Goal: Transaction & Acquisition: Register for event/course

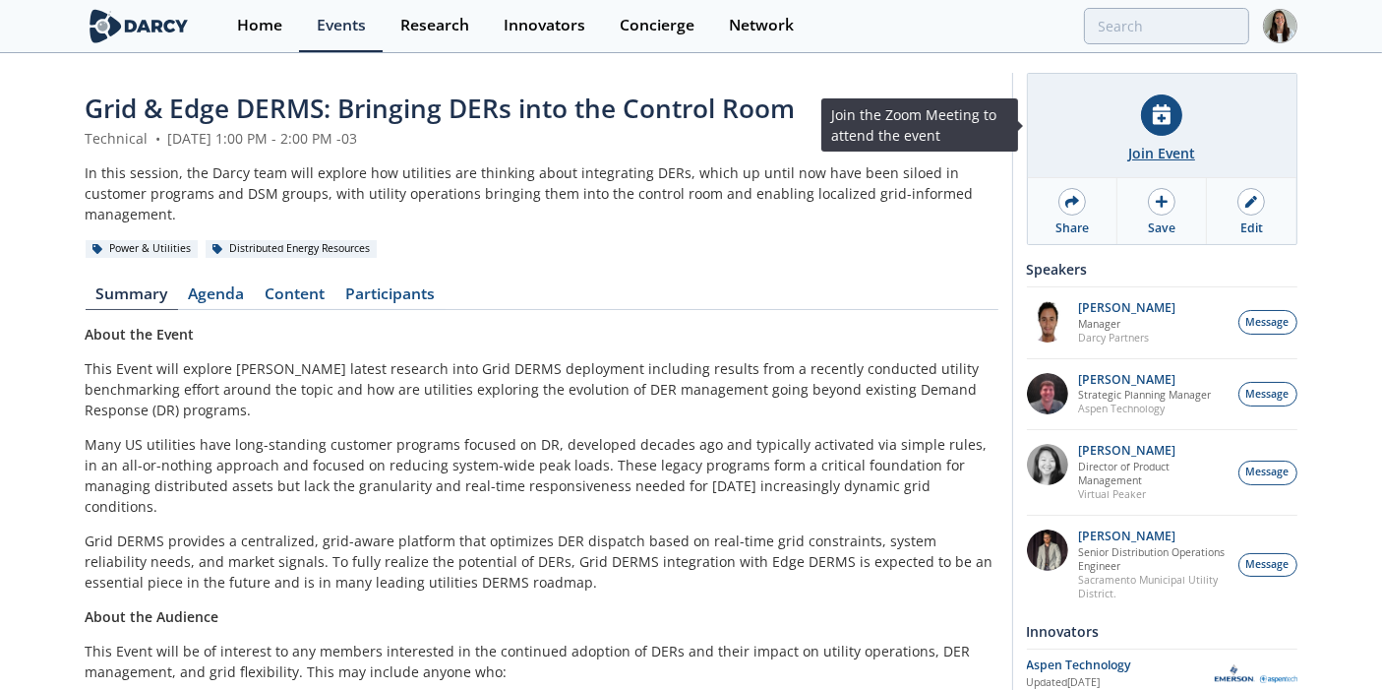
click at [1122, 133] on div "Join Event" at bounding box center [1162, 126] width 269 height 104
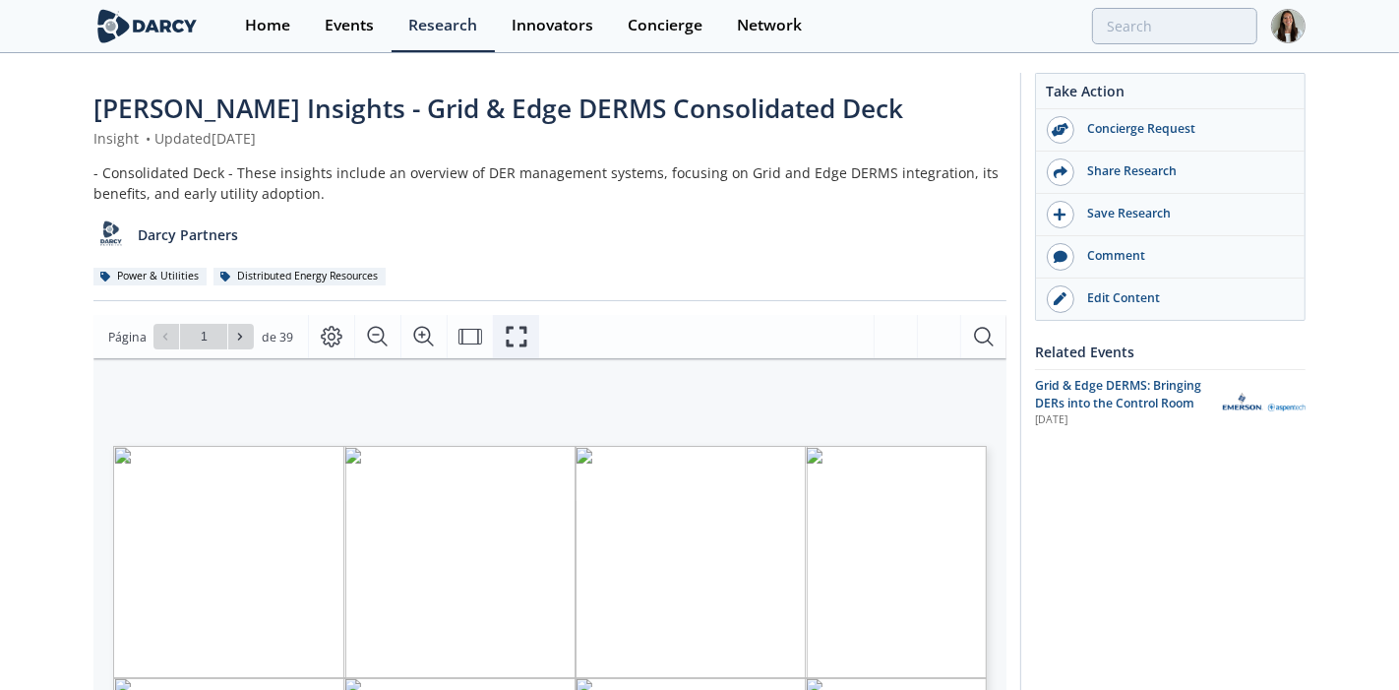
click at [506, 336] on icon "Fullscreen" at bounding box center [517, 337] width 24 height 24
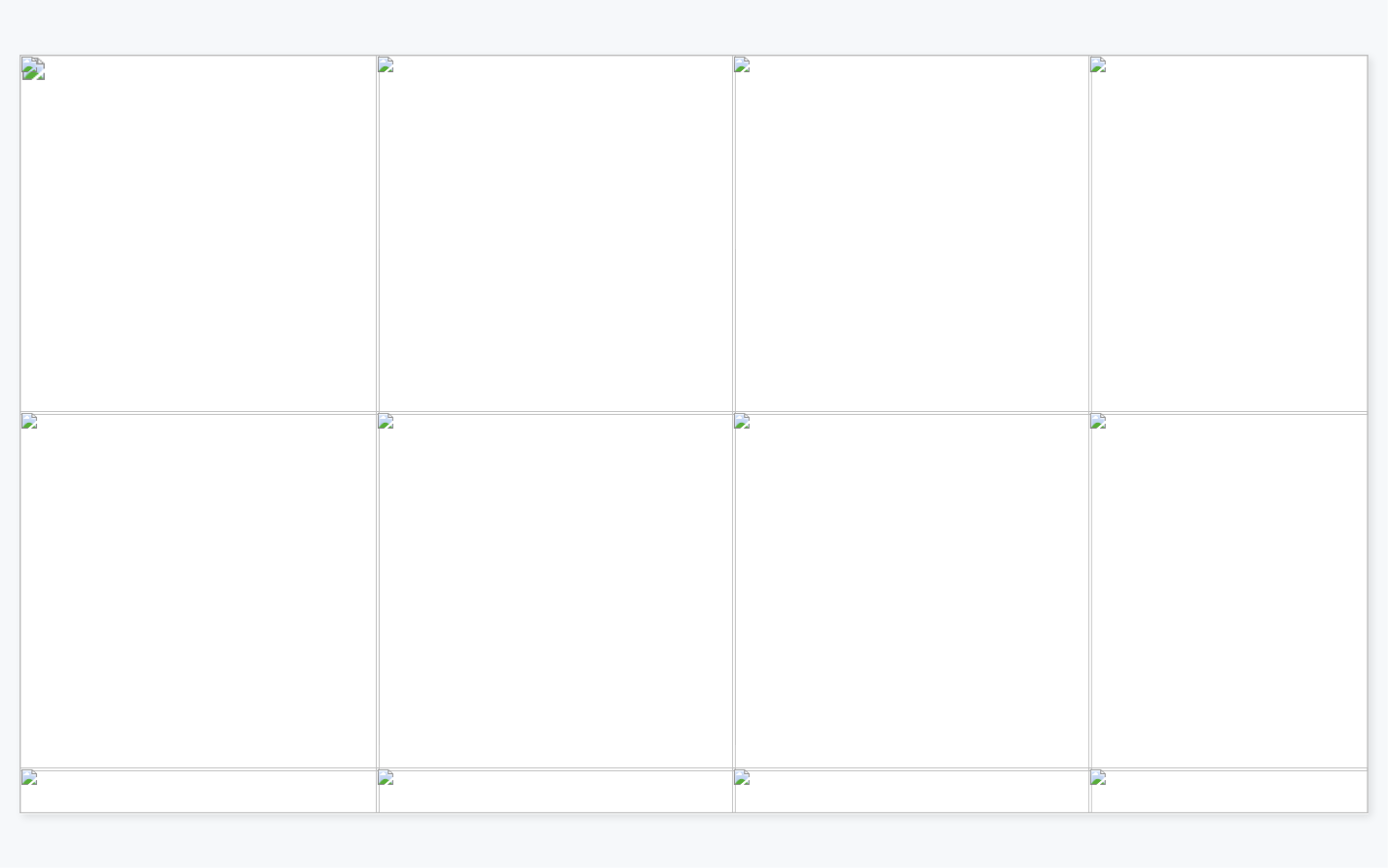
click at [420, 203] on span "Página 1" at bounding box center [1053, 714] width 1998 height 1249
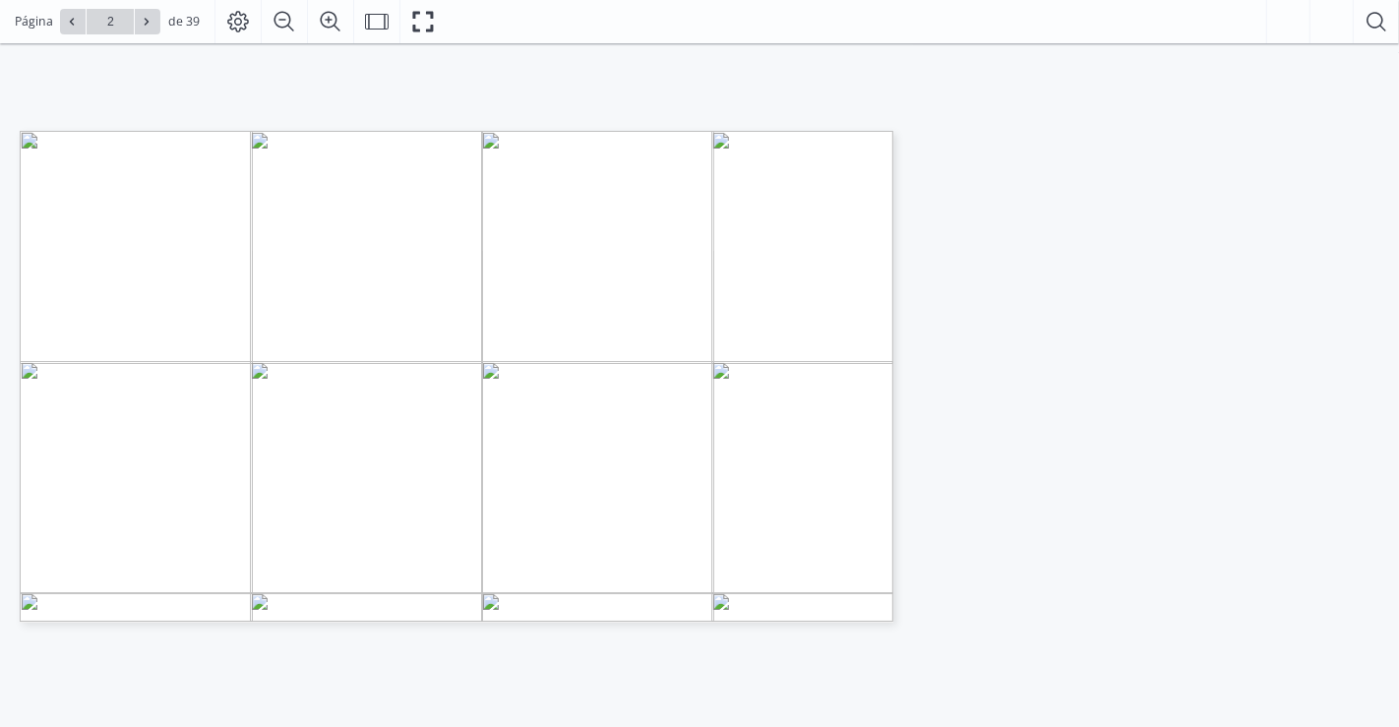
type input "1"
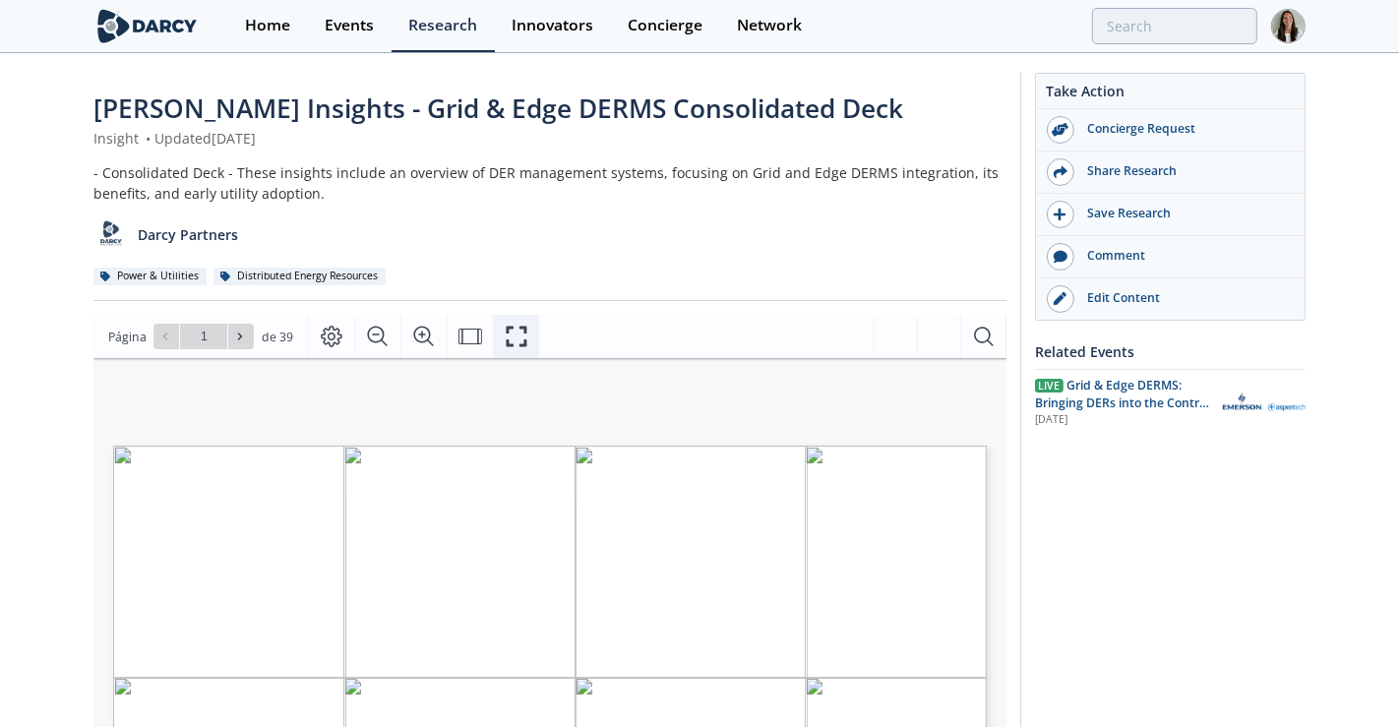
click at [521, 332] on icon "Fullscreen" at bounding box center [517, 337] width 24 height 24
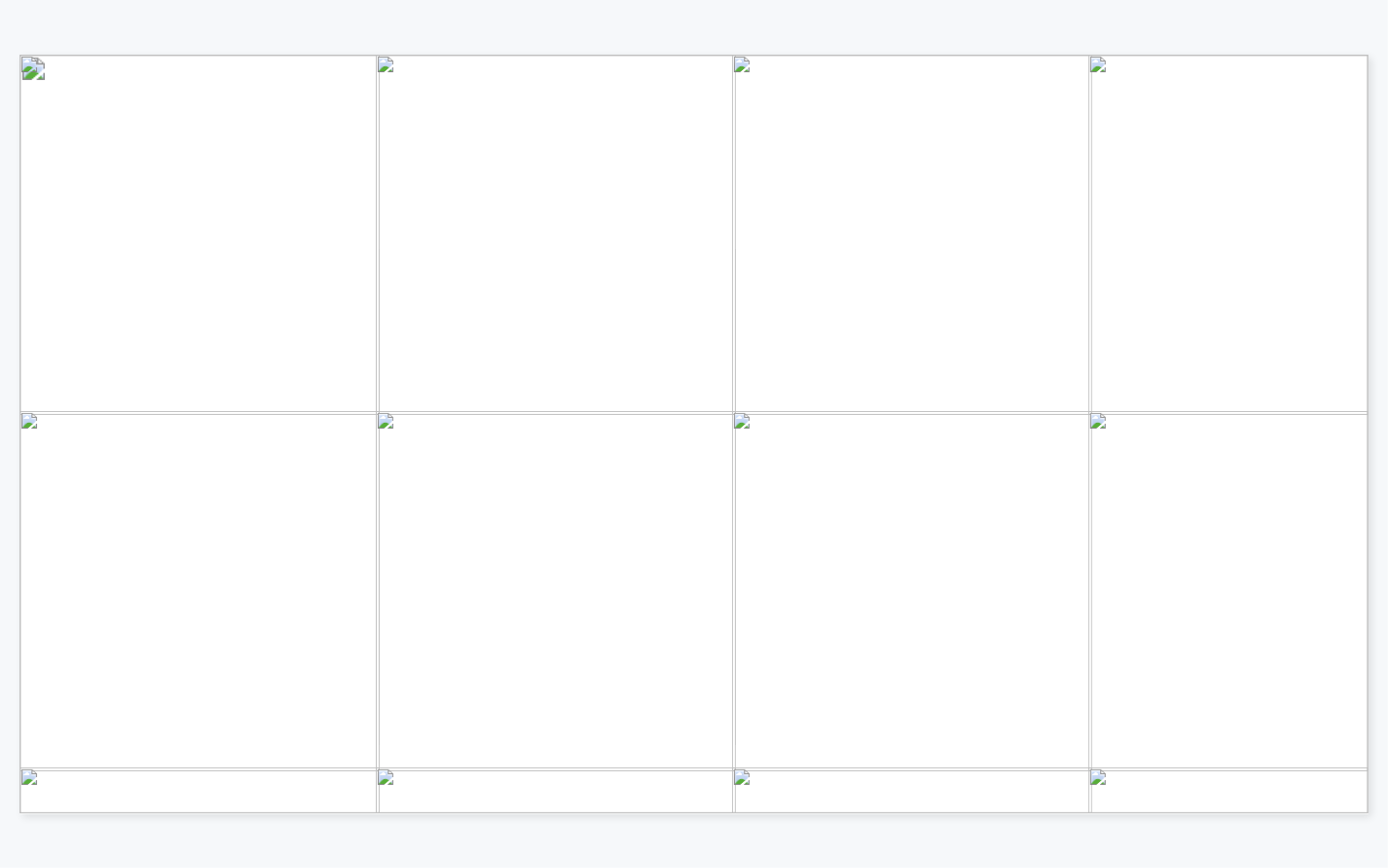
click at [151, 137] on div "Stages of DER customer programming Aligning DER management capabilities Unlocki…" at bounding box center [991, 600] width 1943 height 1092
click at [984, 88] on span "Página 22" at bounding box center [1051, 688] width 1998 height 1249
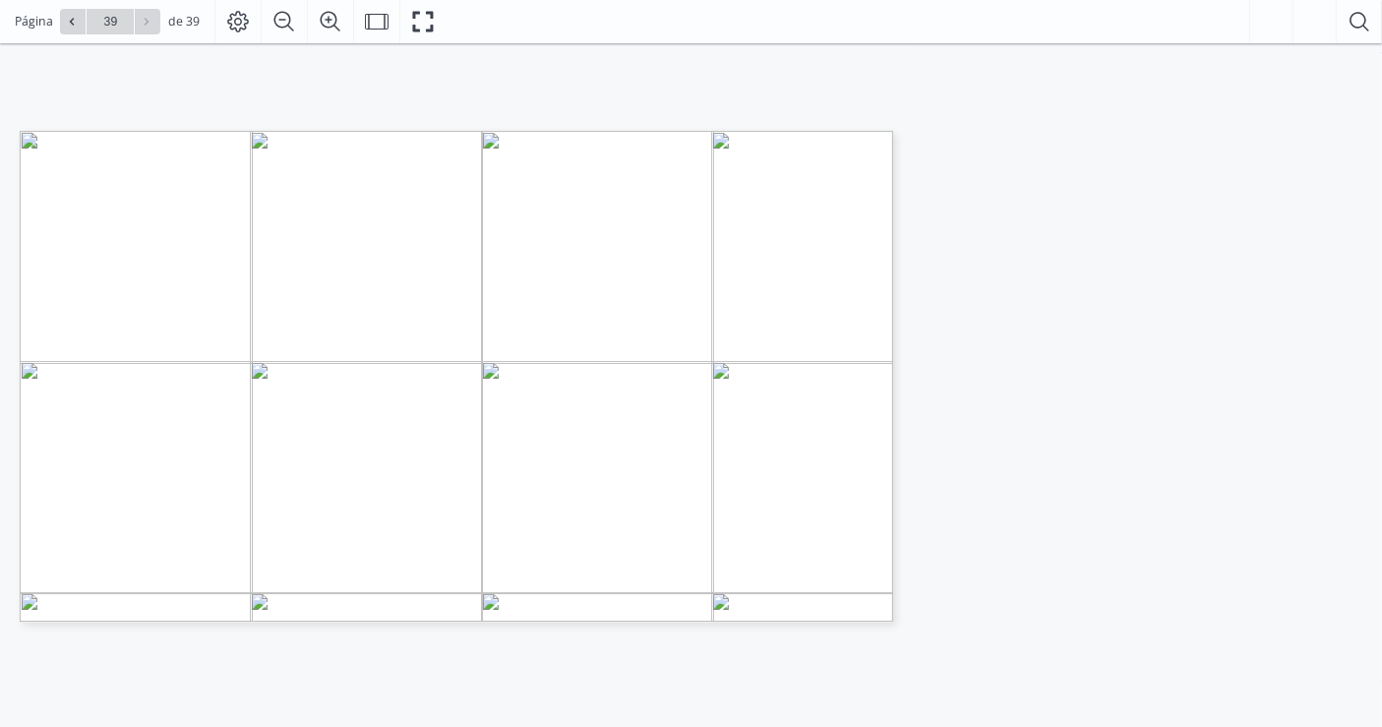
scroll to position [328, 0]
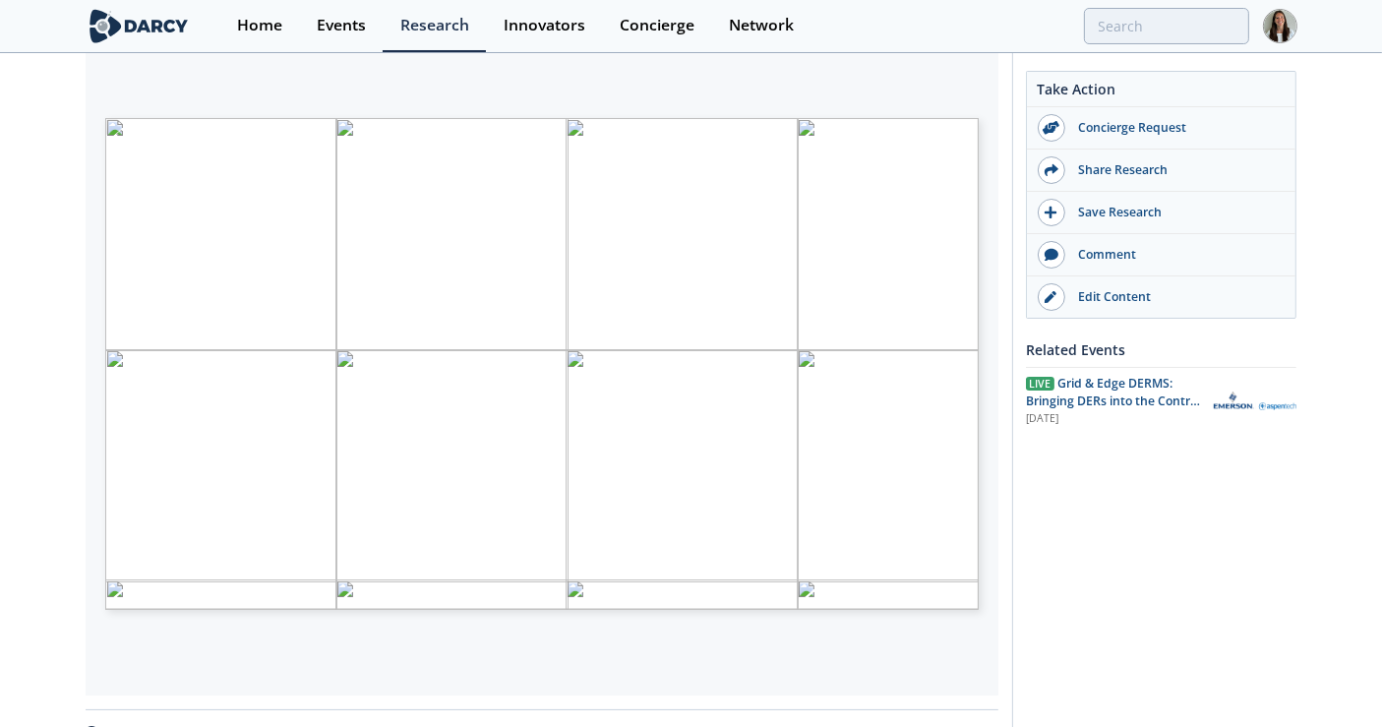
click at [15, 388] on div "[PERSON_NAME] Insights - Grid & Edge DERMS Consolidated Deck Insight • Updated …" at bounding box center [691, 429] width 1382 height 1405
